Goal: Task Accomplishment & Management: Use online tool/utility

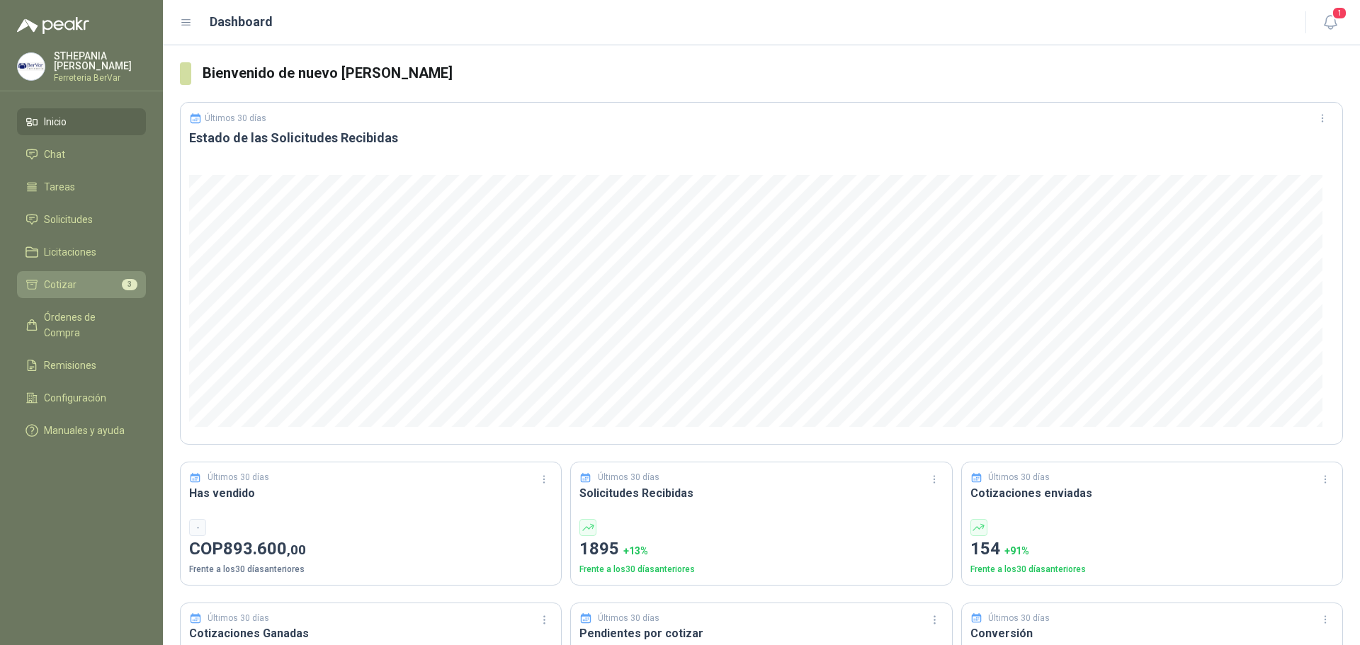
click at [77, 289] on li "Cotizar 3" at bounding box center [82, 285] width 112 height 16
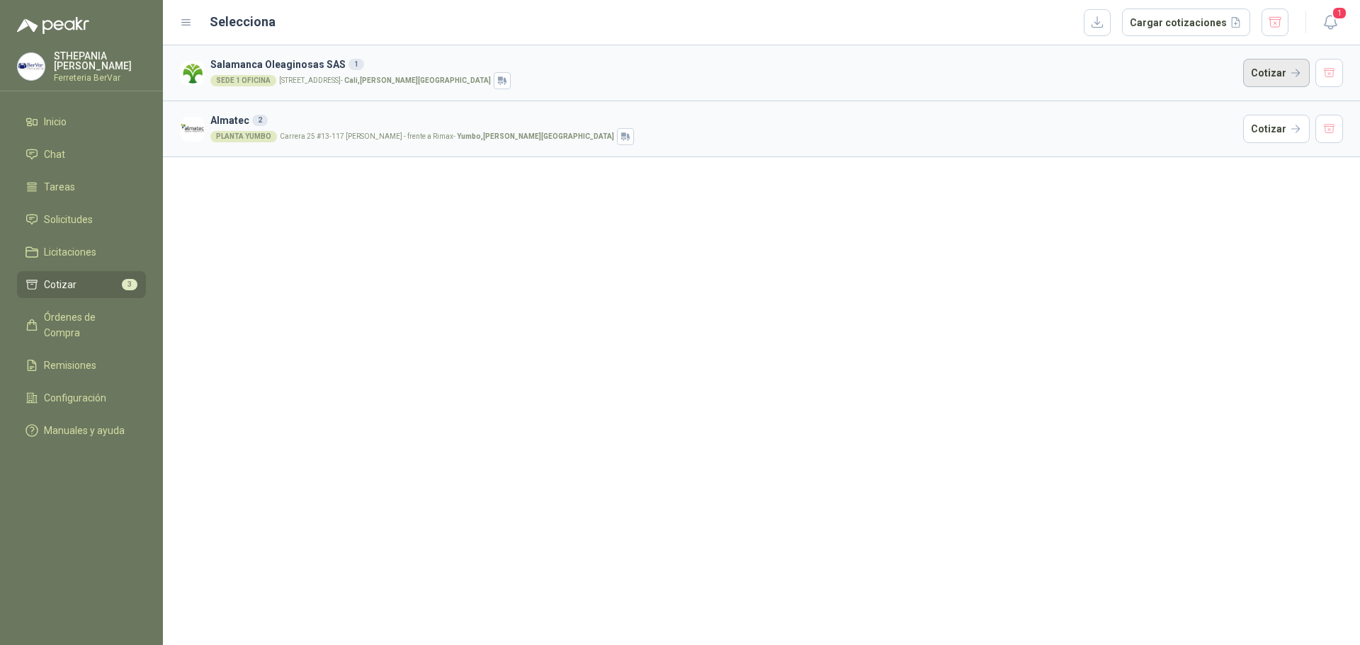
click at [1266, 77] on button "Cotizar" at bounding box center [1276, 73] width 67 height 28
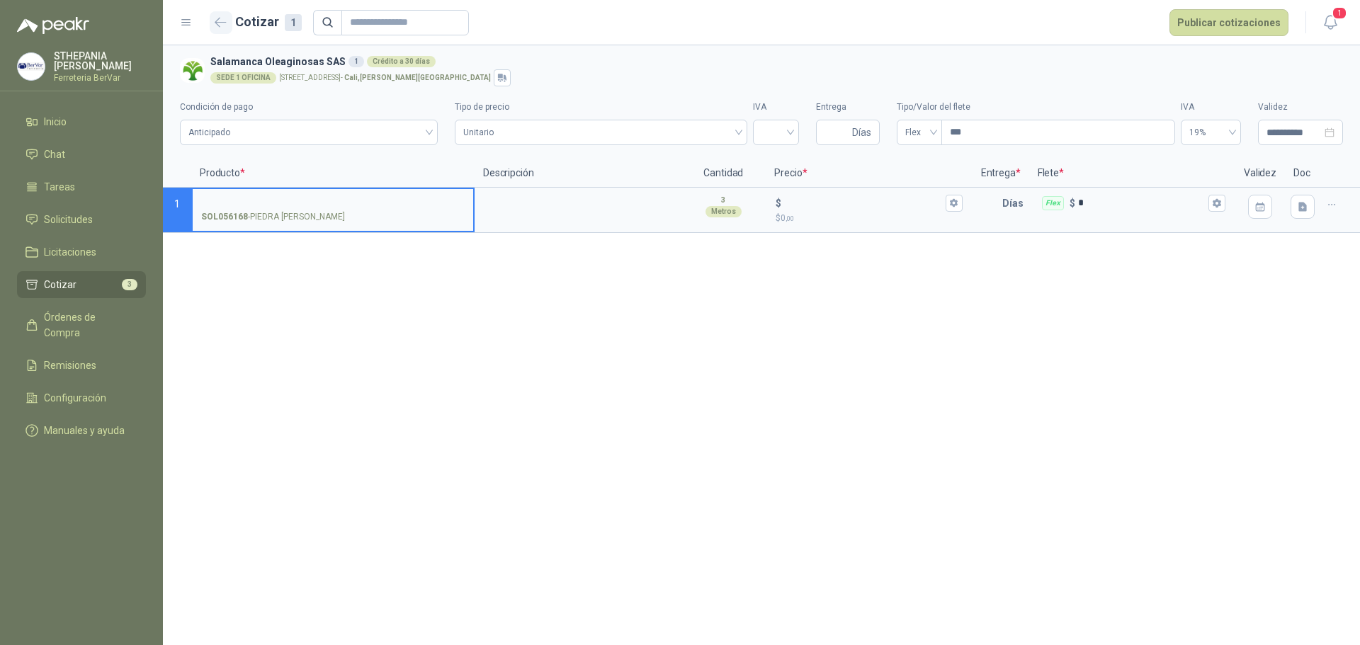
click at [223, 23] on icon "button" at bounding box center [221, 22] width 12 height 11
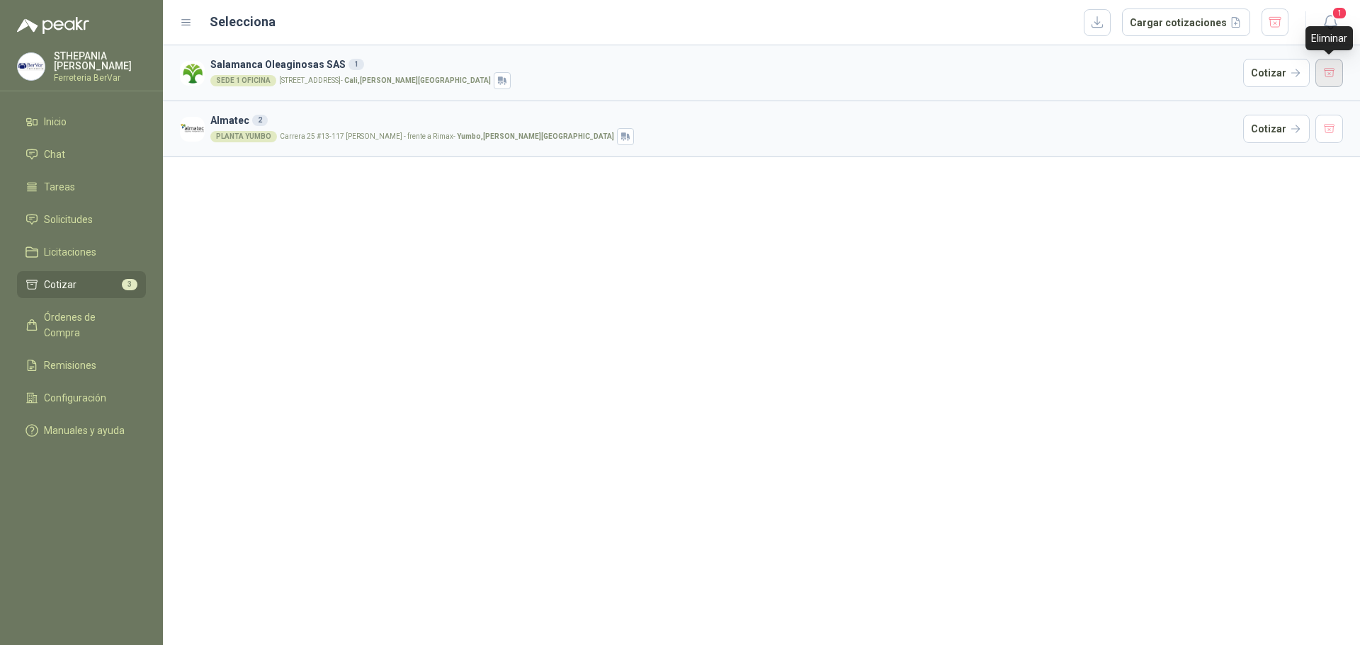
click at [1326, 69] on button "button" at bounding box center [1330, 73] width 28 height 28
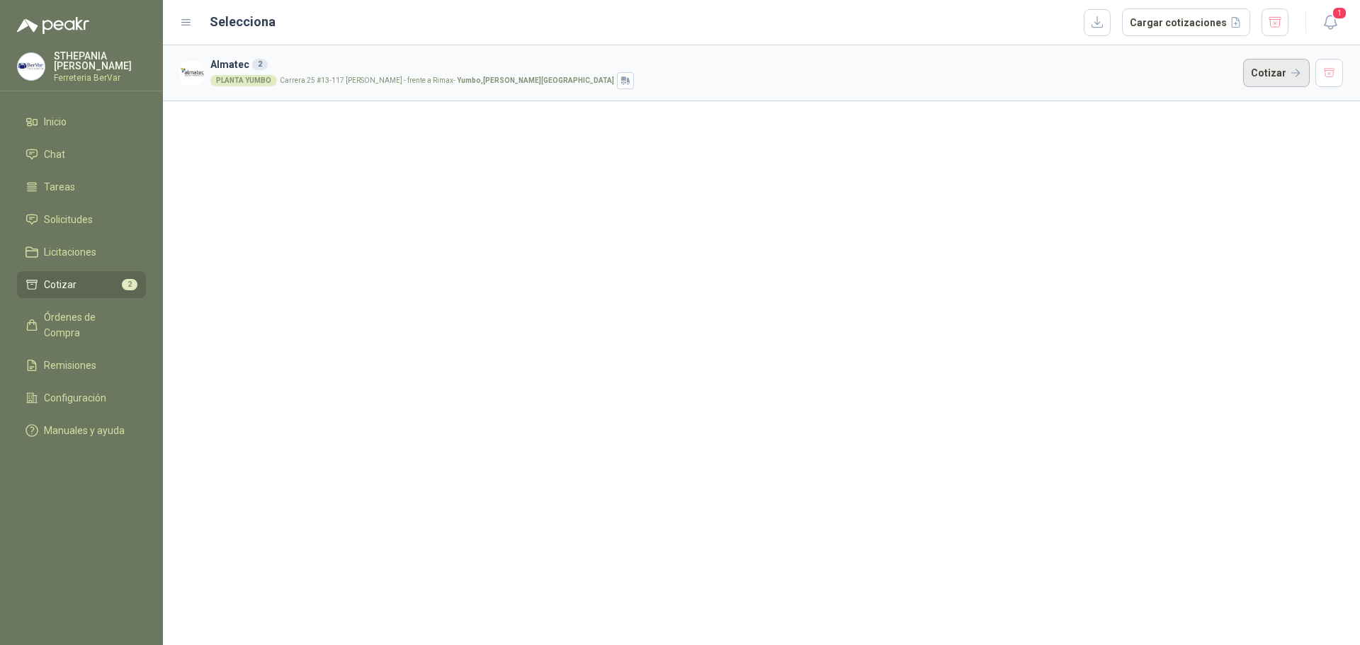
click at [1275, 73] on button "Cotizar" at bounding box center [1276, 73] width 67 height 28
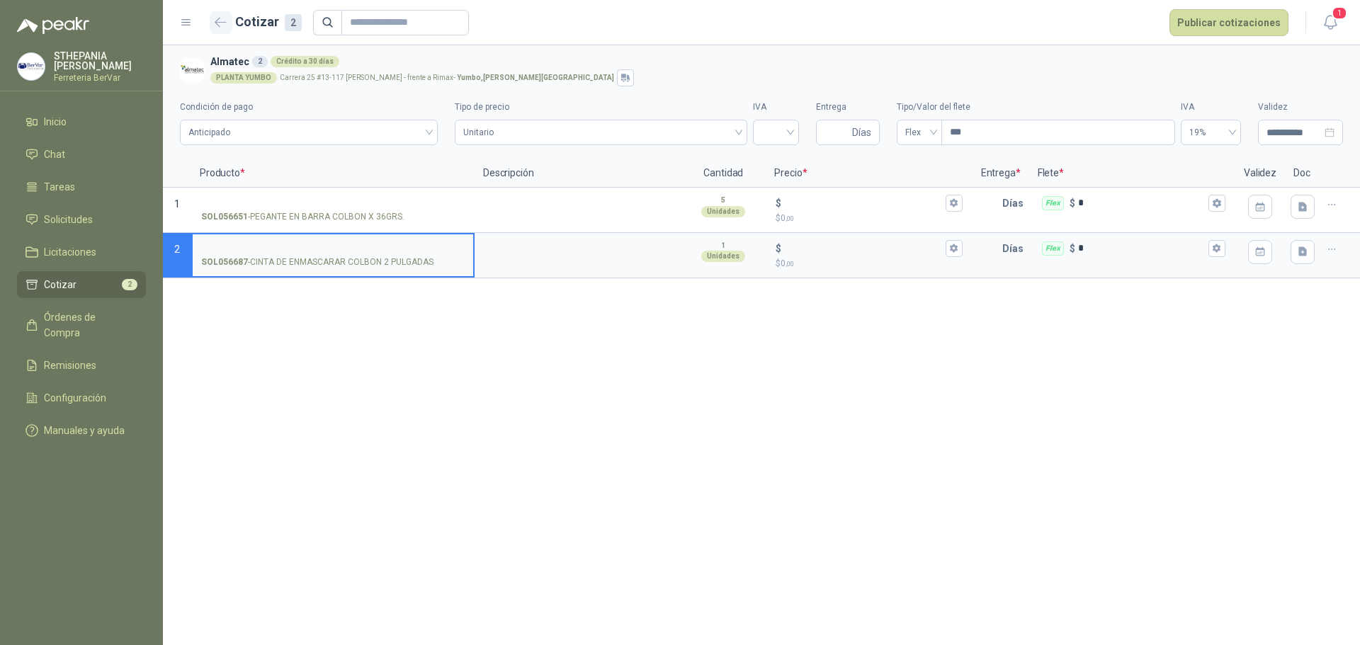
click at [222, 21] on icon "button" at bounding box center [221, 22] width 12 height 11
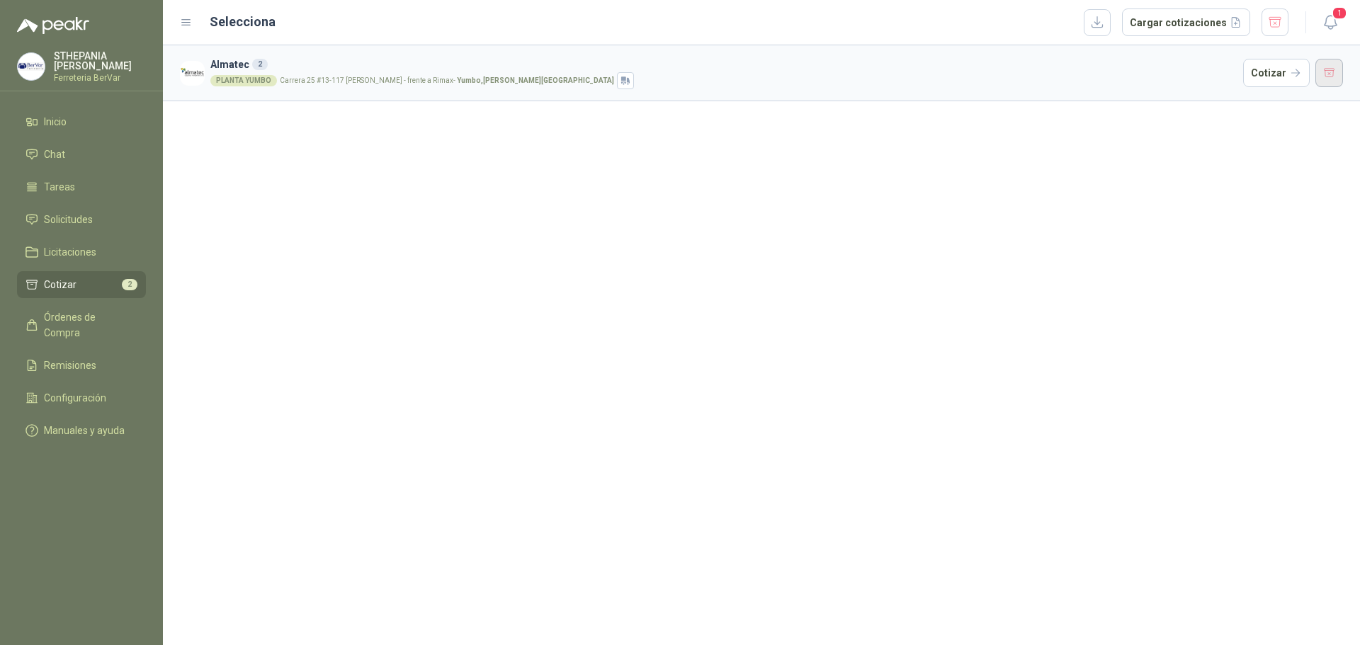
click at [1330, 80] on button "button" at bounding box center [1330, 73] width 28 height 28
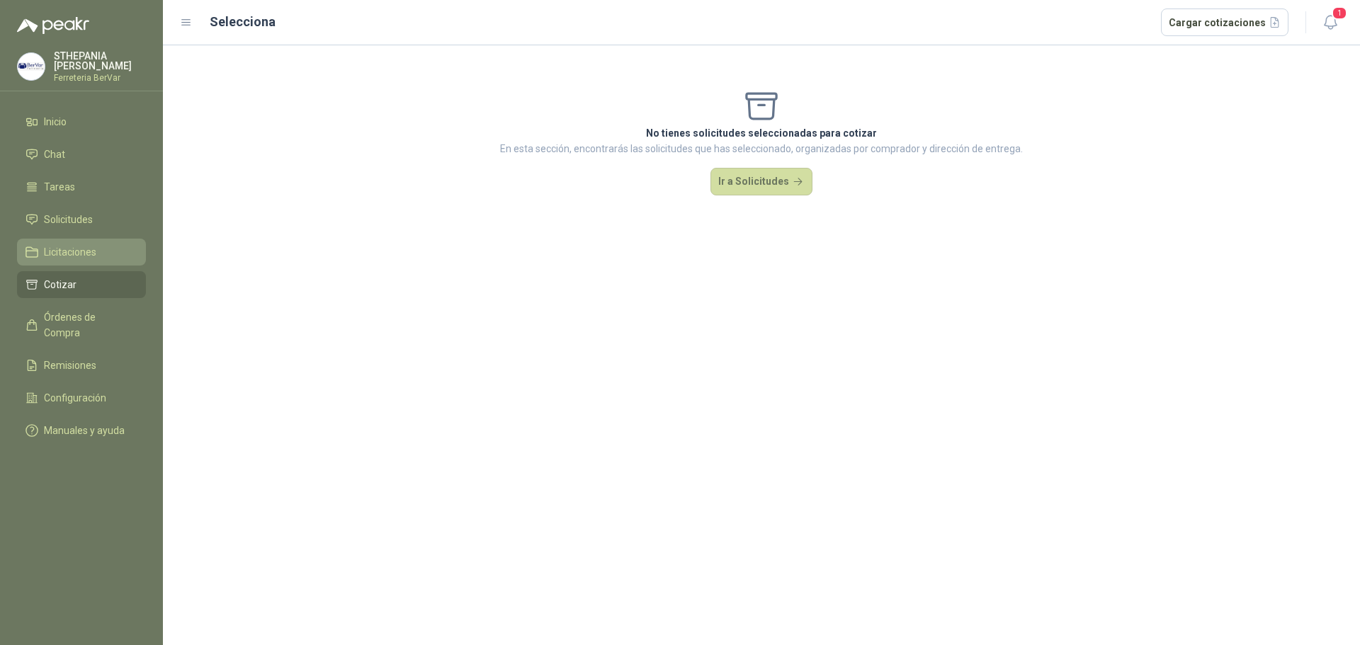
click at [71, 260] on link "Licitaciones" at bounding box center [81, 252] width 129 height 27
click at [71, 225] on span "Solicitudes" at bounding box center [68, 220] width 49 height 16
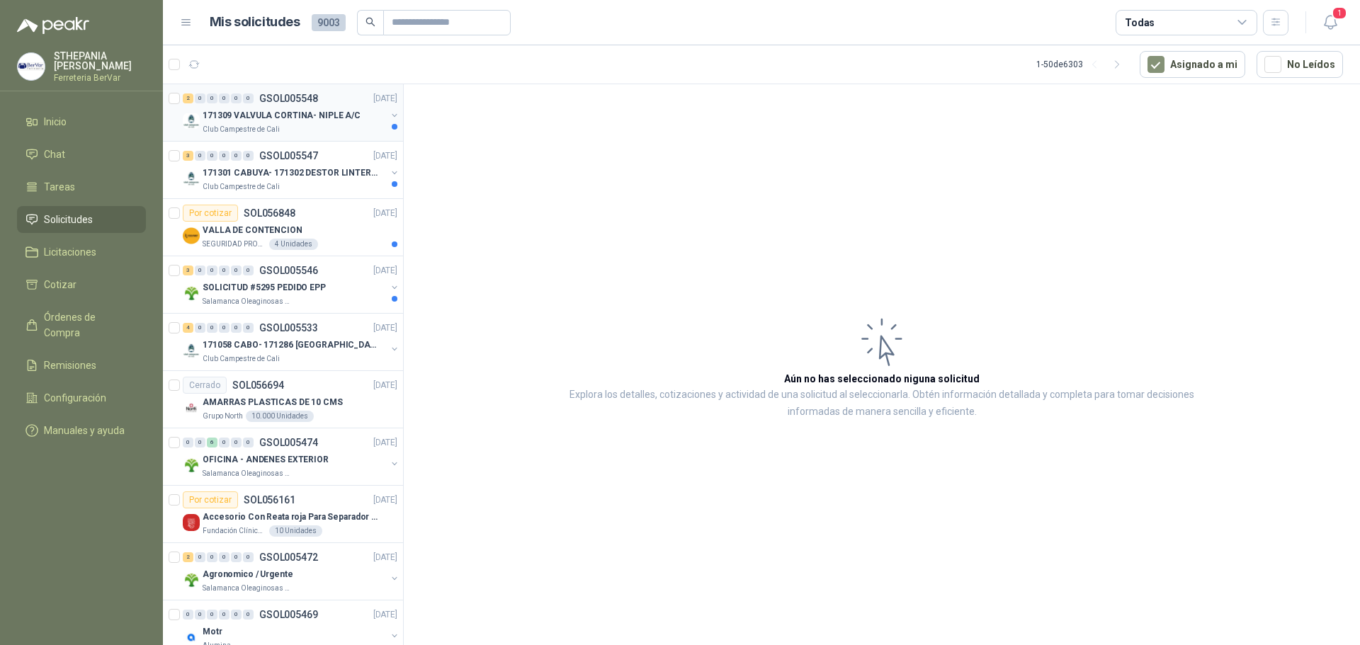
click at [274, 99] on p "GSOL005548" at bounding box center [288, 99] width 59 height 10
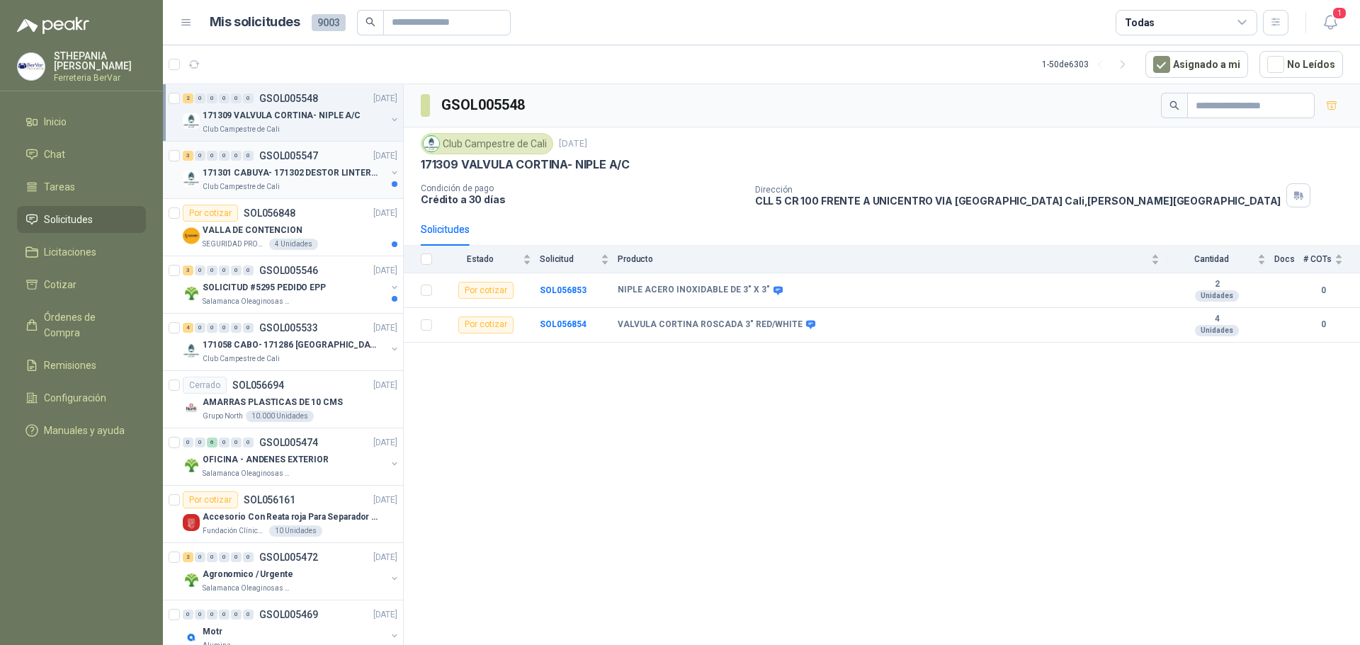
click at [300, 171] on p "171301 CABUYA- 171302 DESTOR LINTER- 171305 PINZA" at bounding box center [291, 172] width 176 height 13
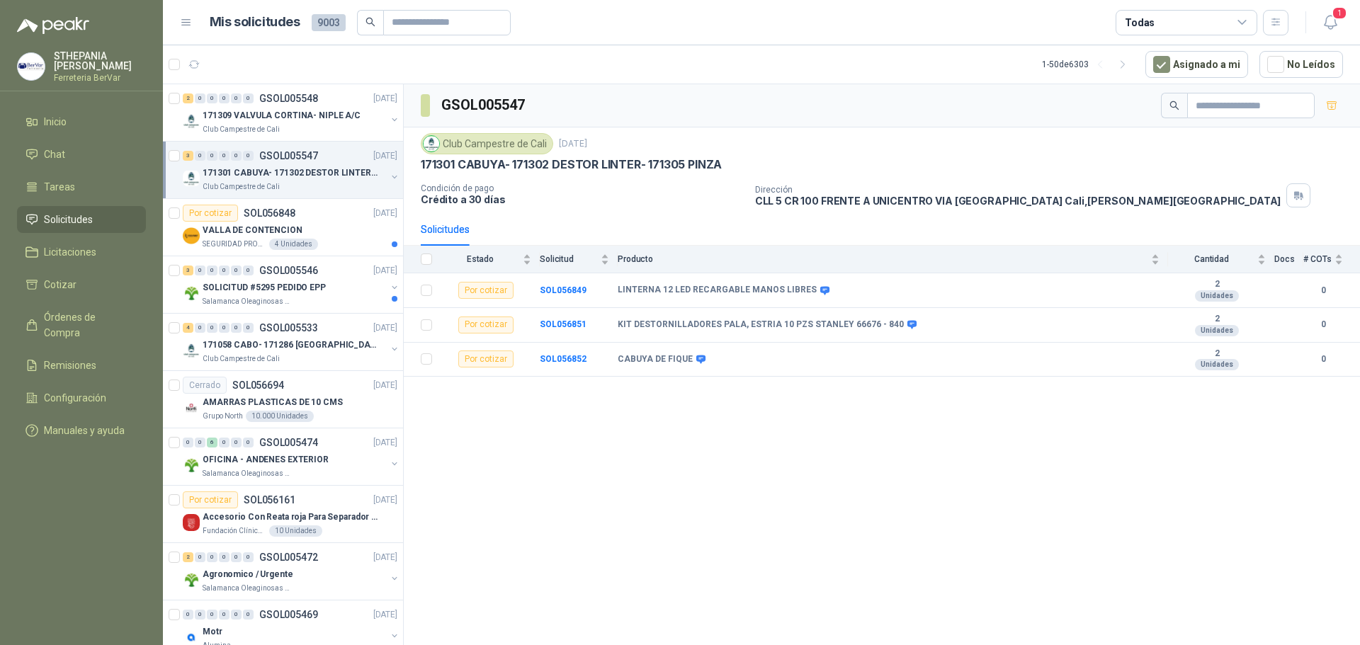
click at [183, 147] on link "3 0 0 0 0 0 GSOL005547 [DATE] 171301 [GEOGRAPHIC_DATA]- 171302 DESTOR LINTER- 1…" at bounding box center [291, 169] width 217 height 45
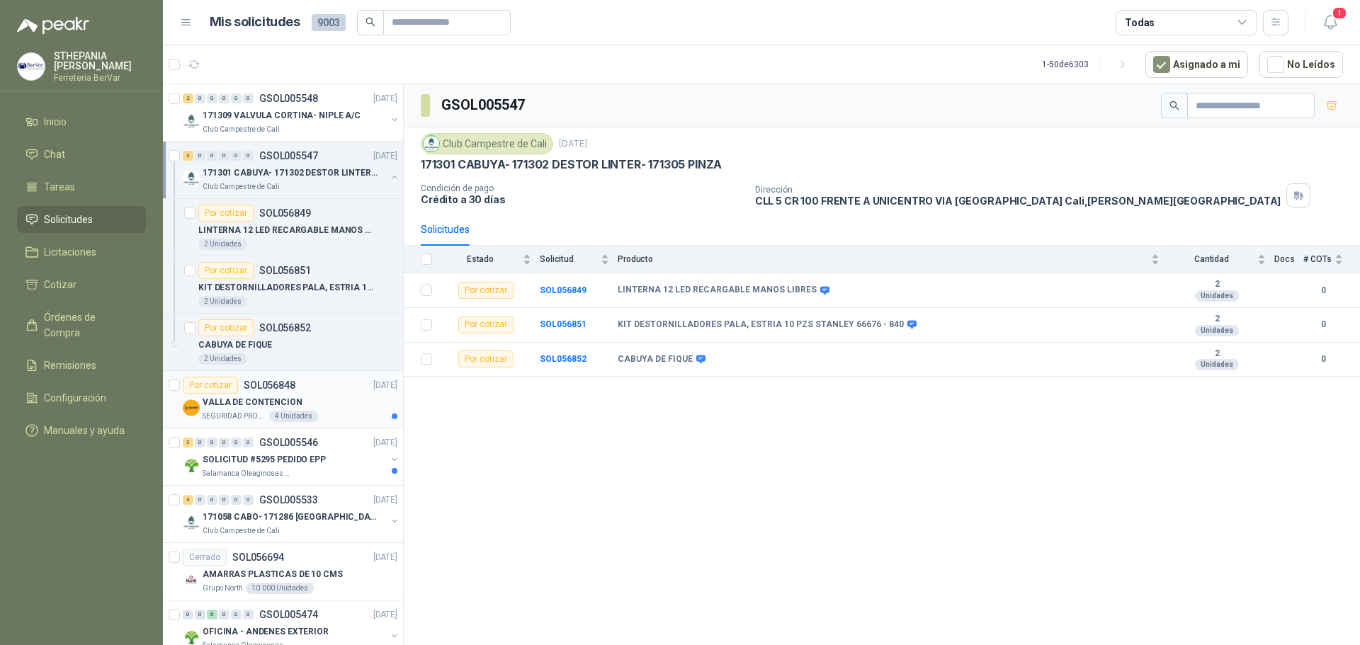
click at [183, 147] on link "3 0 0 0 0 0 GSOL005547 [DATE] 171301 [GEOGRAPHIC_DATA]- 171302 DESTOR LINTER- 1…" at bounding box center [291, 169] width 217 height 45
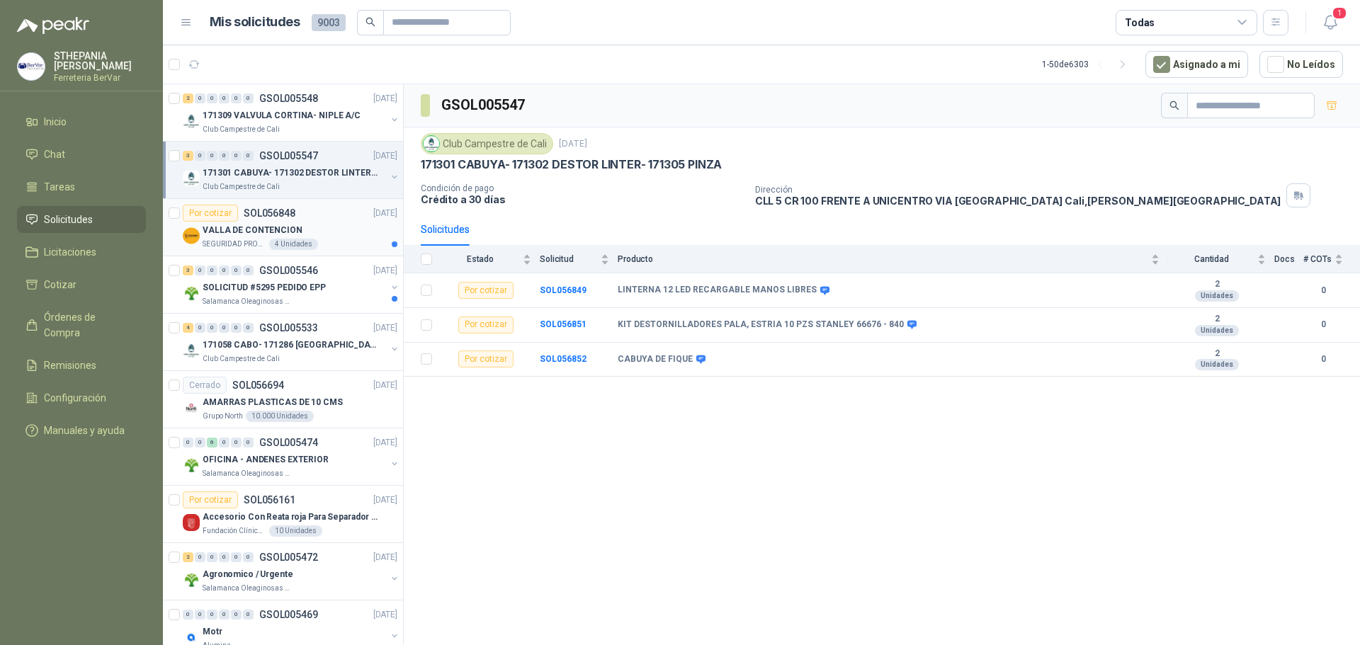
click at [332, 221] on div "Por cotizar SOL056848 [DATE]" at bounding box center [290, 213] width 215 height 17
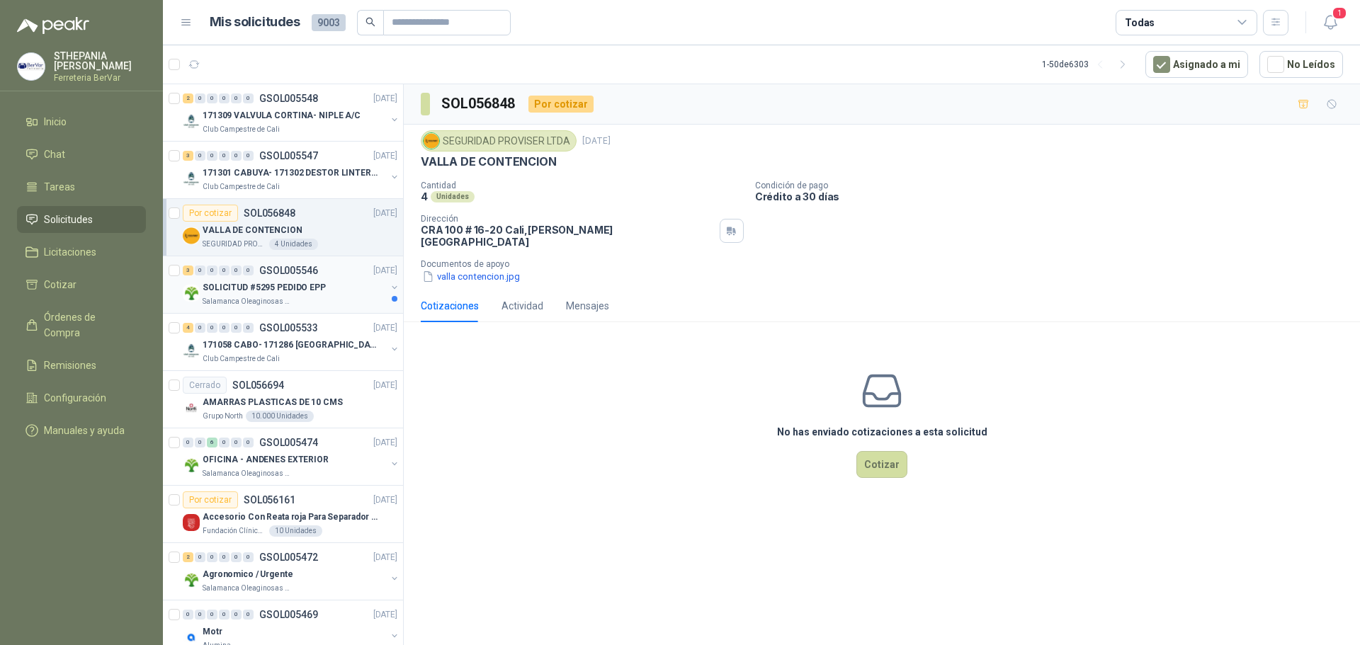
click at [286, 293] on p "SOLICITUD #5295 PEDIDO EPP" at bounding box center [264, 287] width 123 height 13
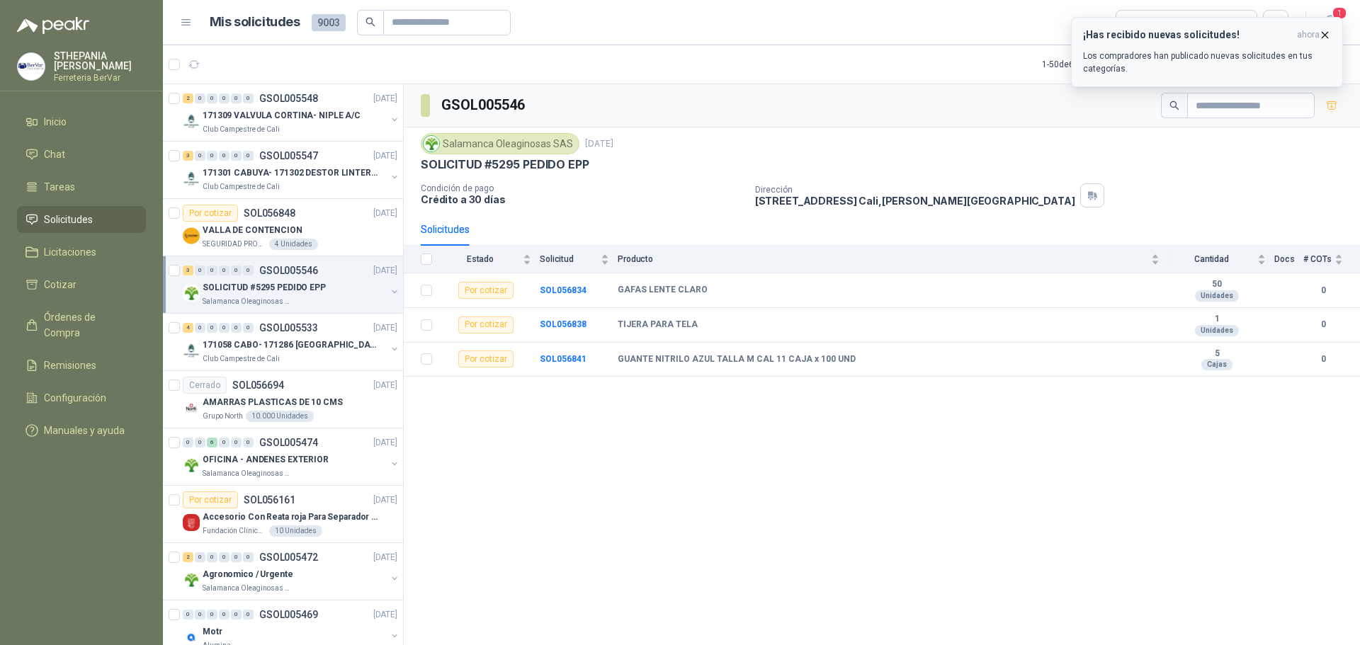
drag, startPoint x: 1328, startPoint y: 31, endPoint x: 1287, endPoint y: 32, distance: 40.4
click at [1323, 31] on icon "button" at bounding box center [1325, 35] width 12 height 12
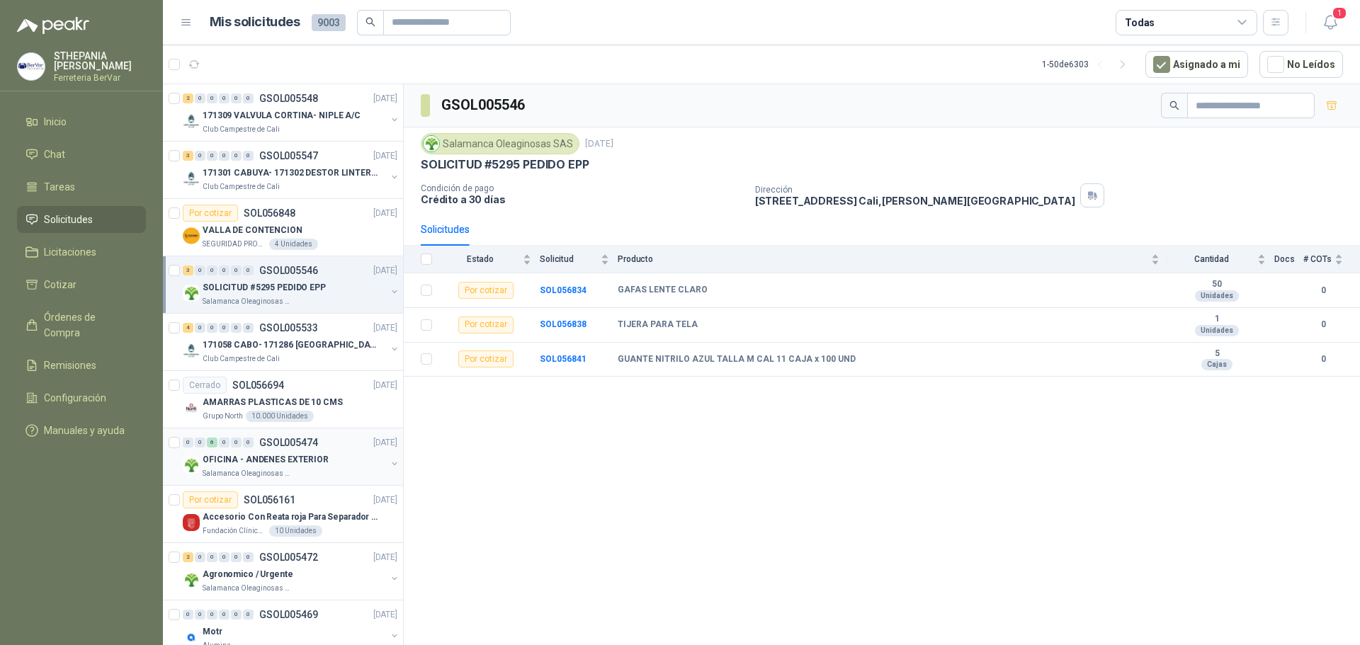
click at [267, 448] on div "0 0 6 0 0 0 GSOL005474 [DATE]" at bounding box center [291, 442] width 217 height 17
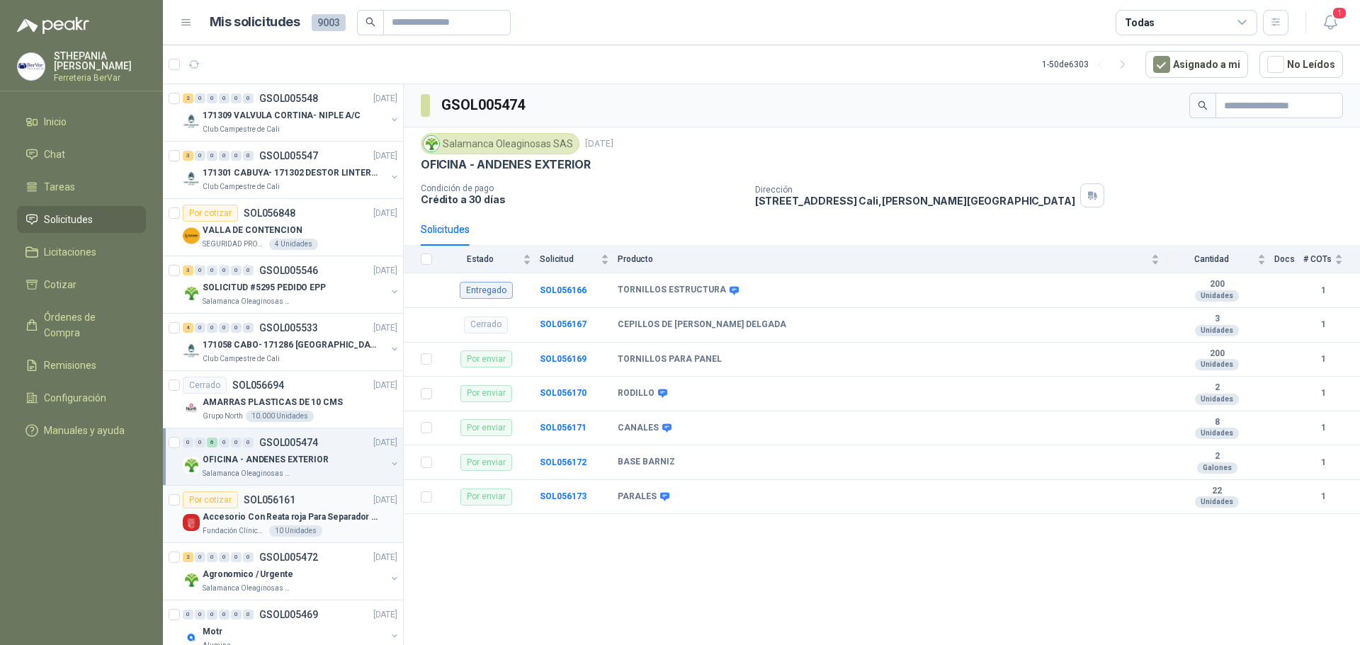
click at [262, 508] on div "Por cotizar SOL056161" at bounding box center [239, 500] width 113 height 17
